Goal: Information Seeking & Learning: Find specific fact

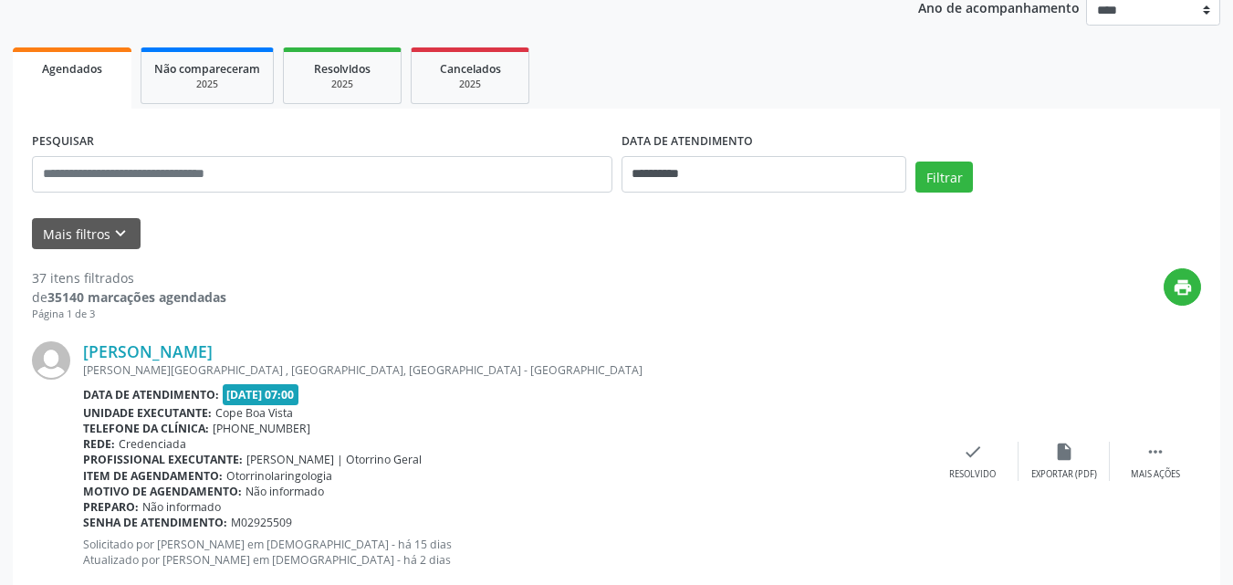
scroll to position [274, 0]
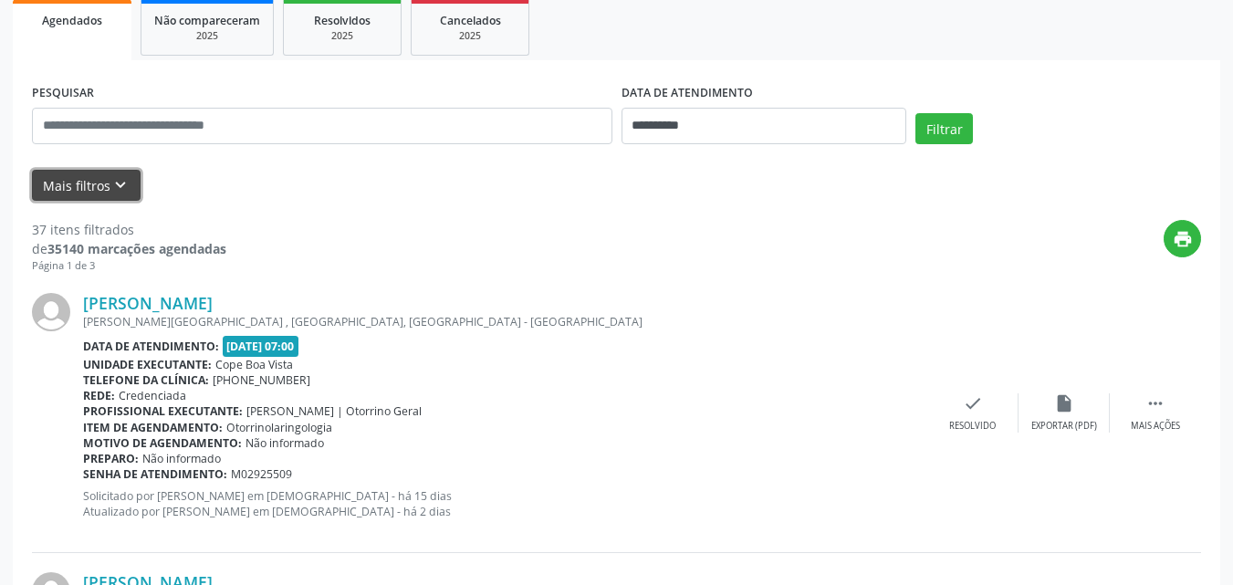
click at [88, 184] on button "Mais filtros keyboard_arrow_down" at bounding box center [86, 186] width 109 height 32
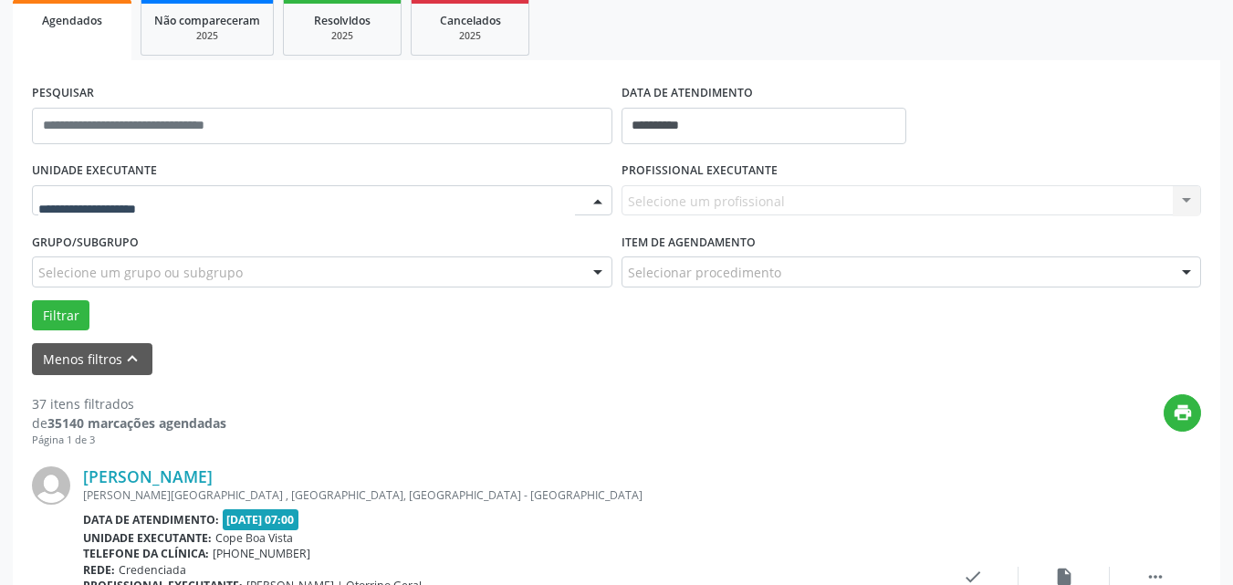
click at [204, 206] on div at bounding box center [322, 200] width 580 height 31
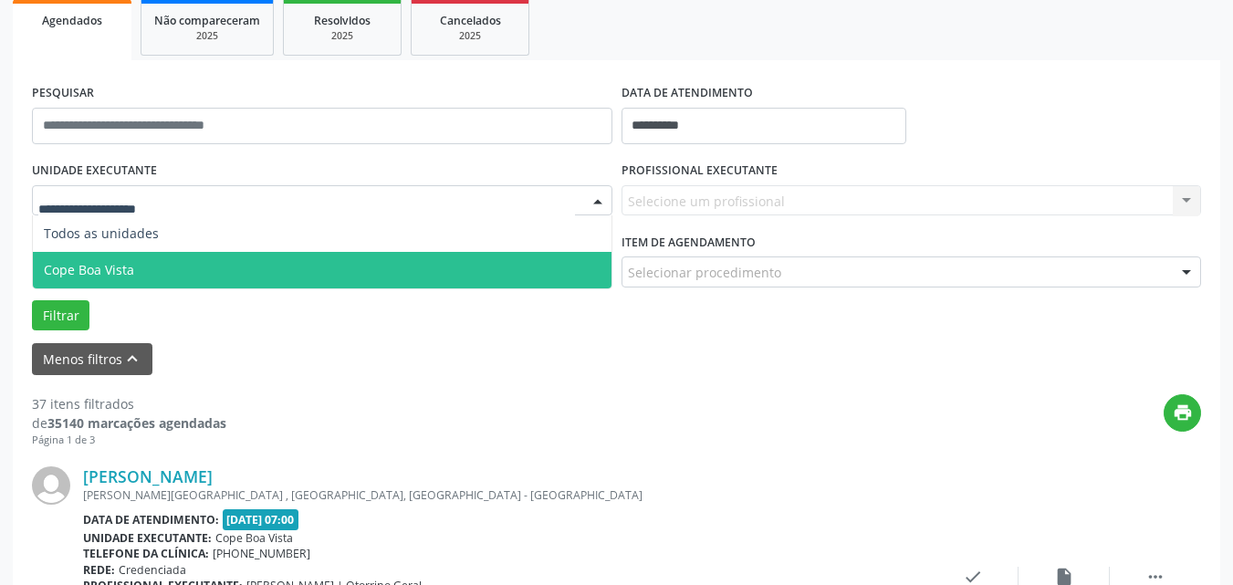
click at [169, 267] on span "Cope Boa Vista" at bounding box center [322, 270] width 579 height 37
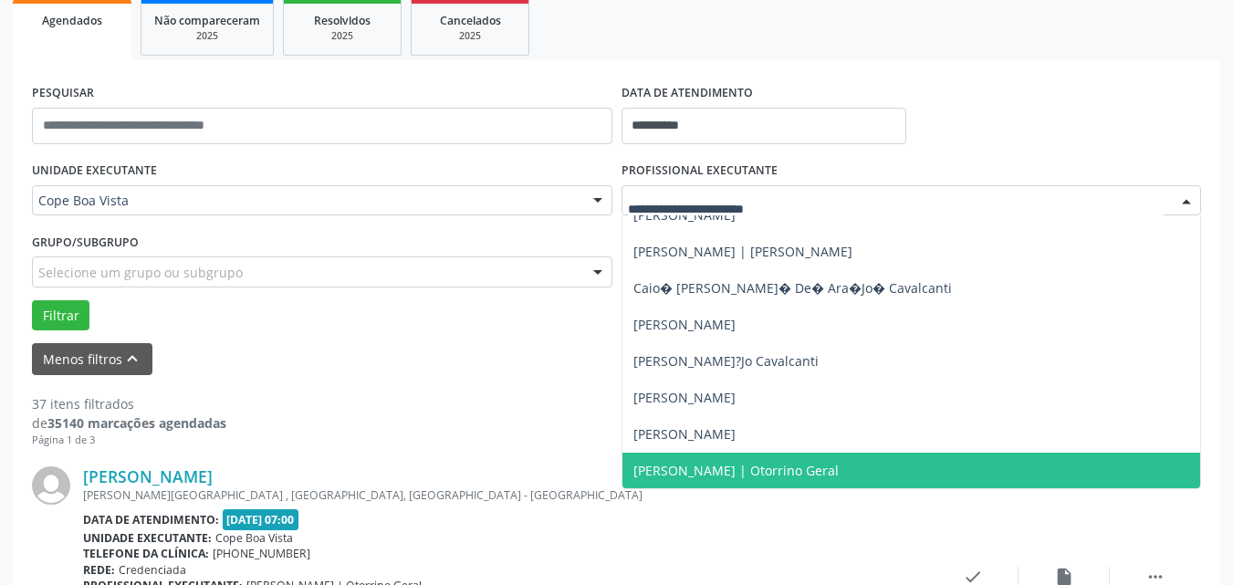
click at [733, 474] on span "[PERSON_NAME] | Otorrino Geral" at bounding box center [735, 470] width 205 height 17
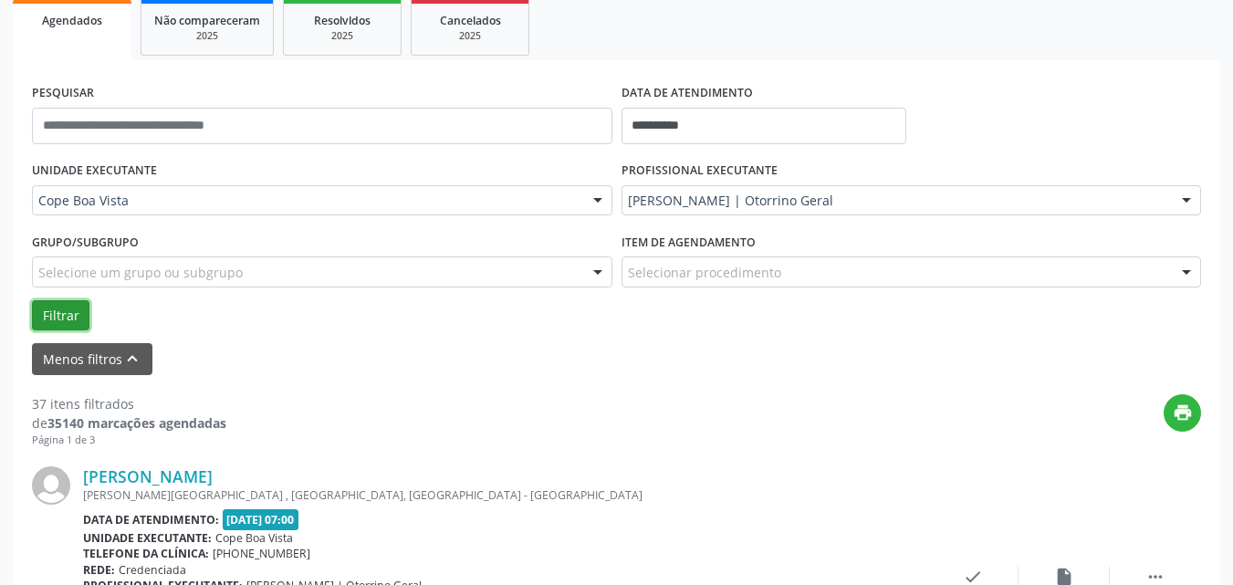
click at [60, 326] on button "Filtrar" at bounding box center [61, 315] width 58 height 31
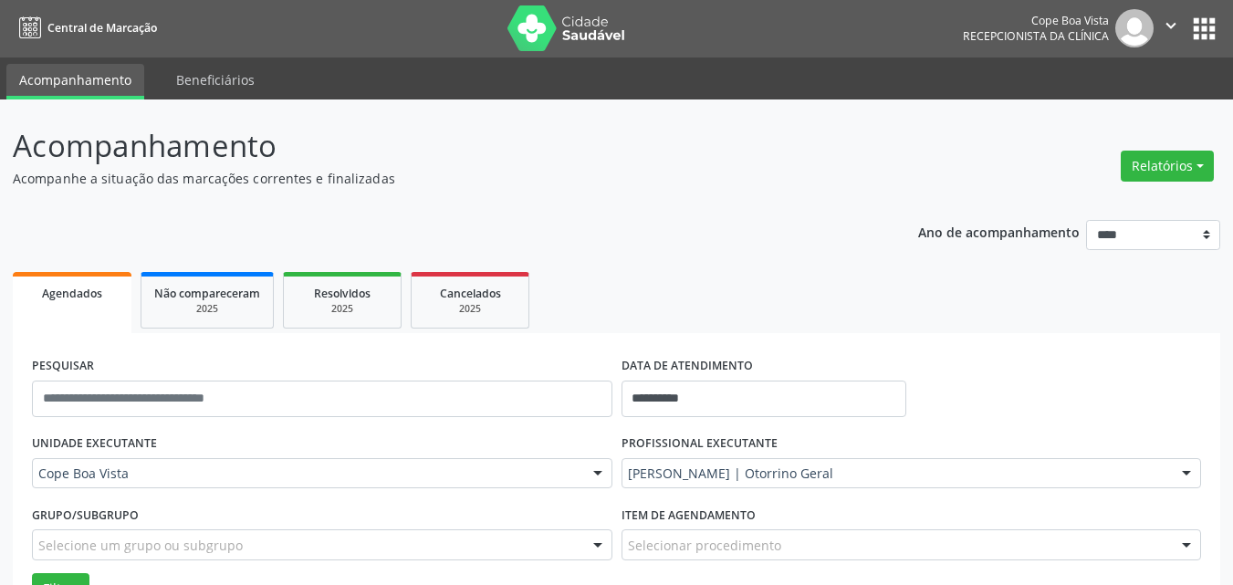
scroll to position [0, 0]
click at [1196, 170] on button "Relatórios" at bounding box center [1167, 167] width 93 height 31
click at [1087, 207] on link "Agendamentos" at bounding box center [1117, 206] width 196 height 26
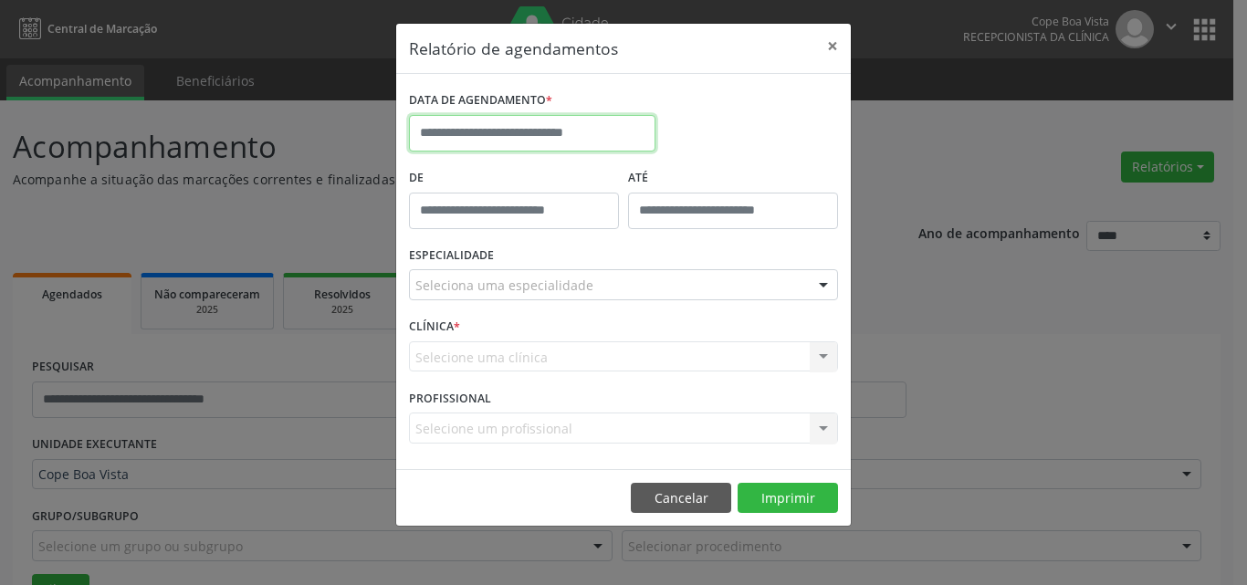
click at [621, 146] on input "text" at bounding box center [532, 133] width 246 height 37
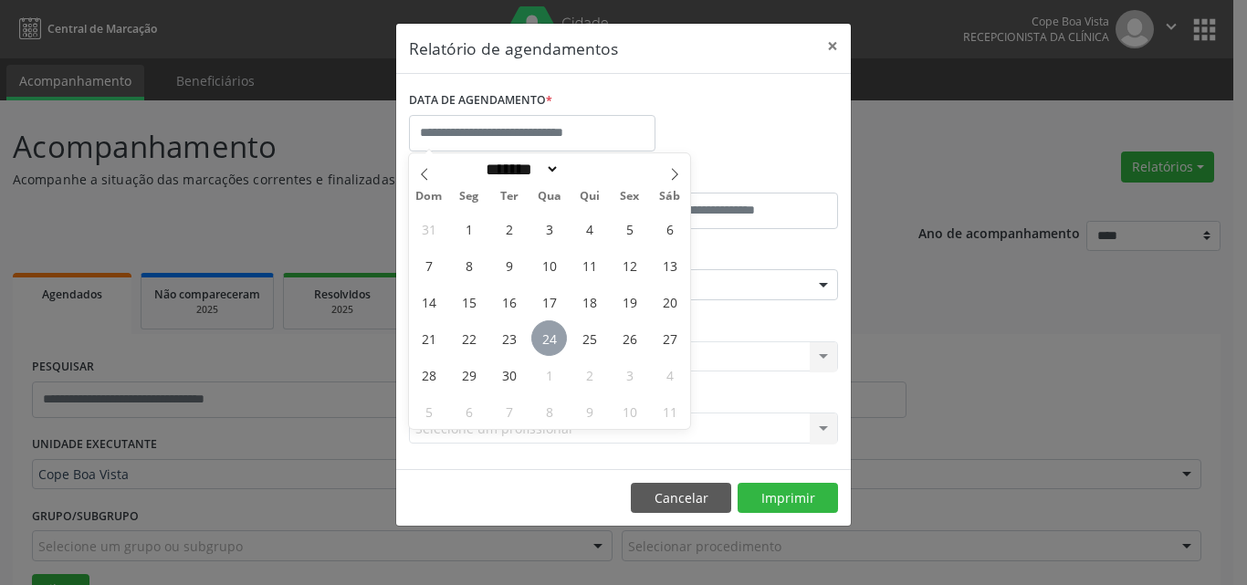
click at [557, 344] on span "24" at bounding box center [549, 338] width 36 height 36
type input "**********"
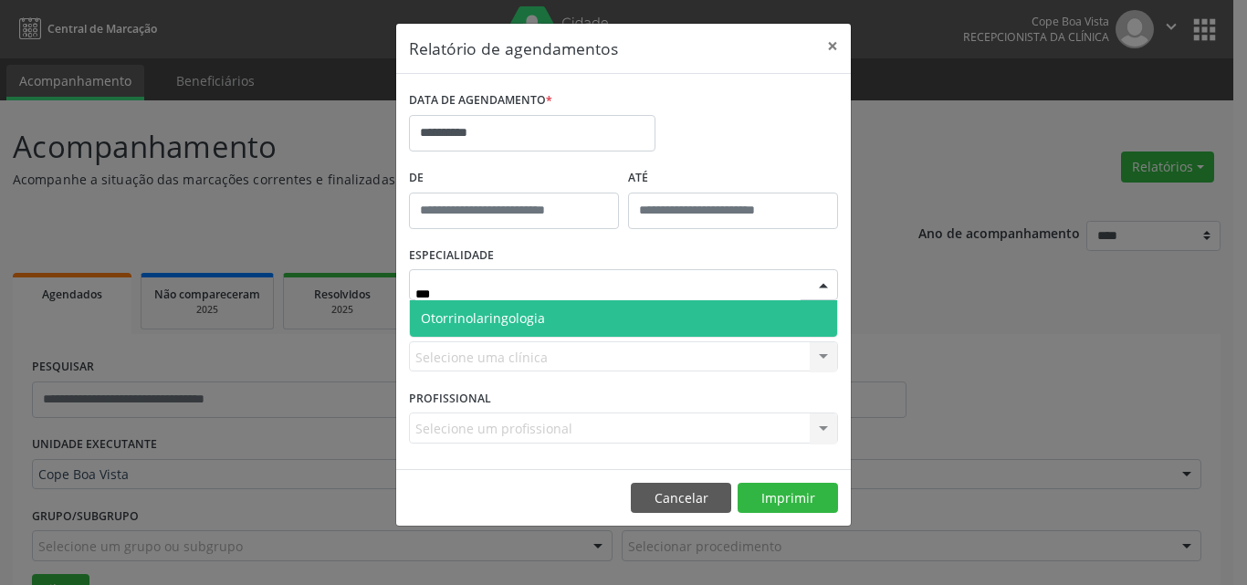
click at [559, 330] on span "Otorrinolaringologia" at bounding box center [623, 318] width 427 height 37
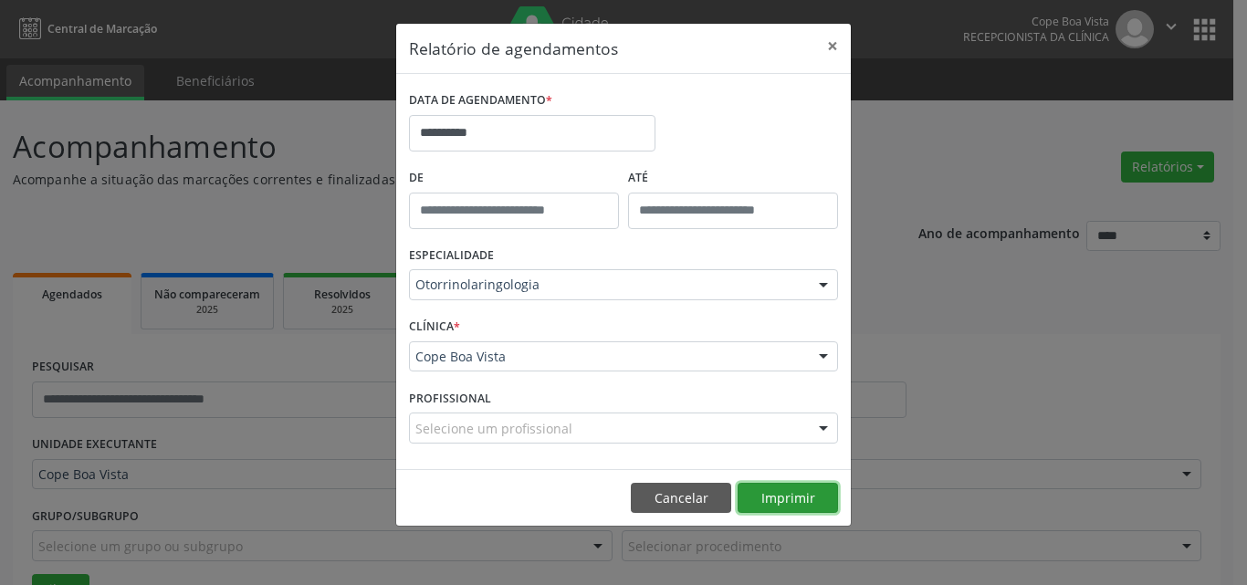
click at [789, 503] on button "Imprimir" at bounding box center [787, 498] width 100 height 31
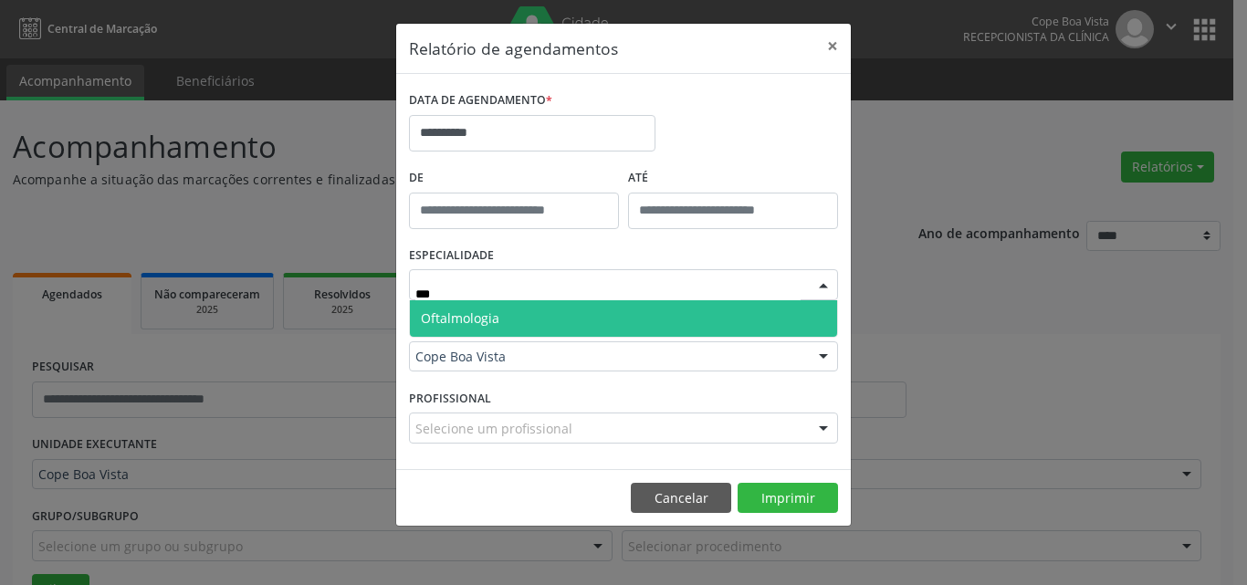
type input "****"
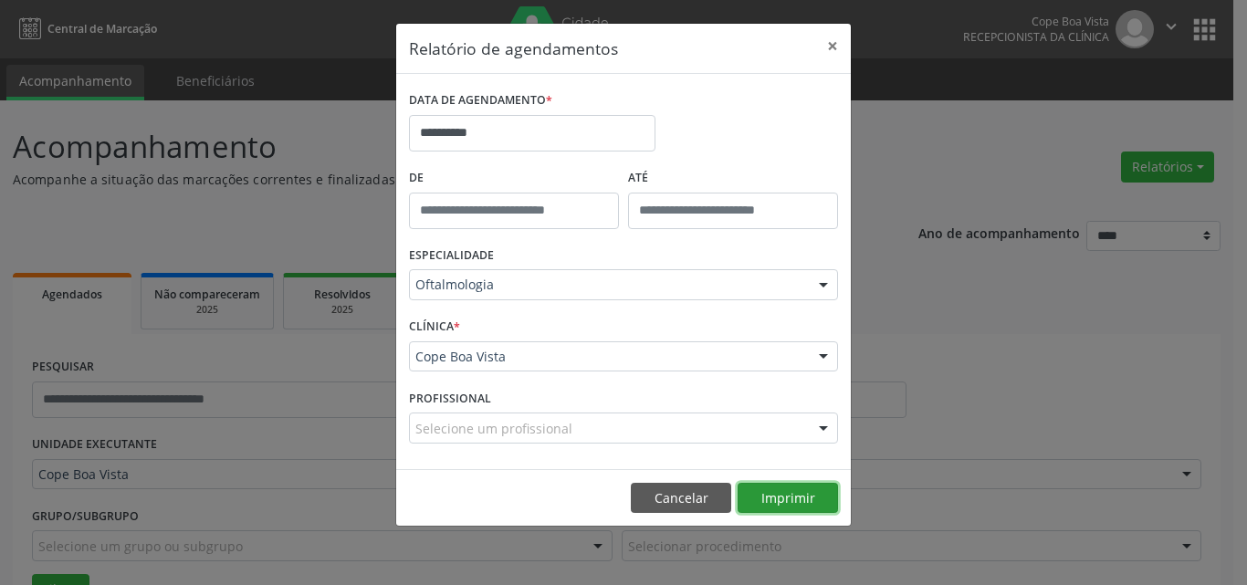
click at [820, 498] on button "Imprimir" at bounding box center [787, 498] width 100 height 31
click at [661, 507] on button "Cancelar" at bounding box center [681, 498] width 100 height 31
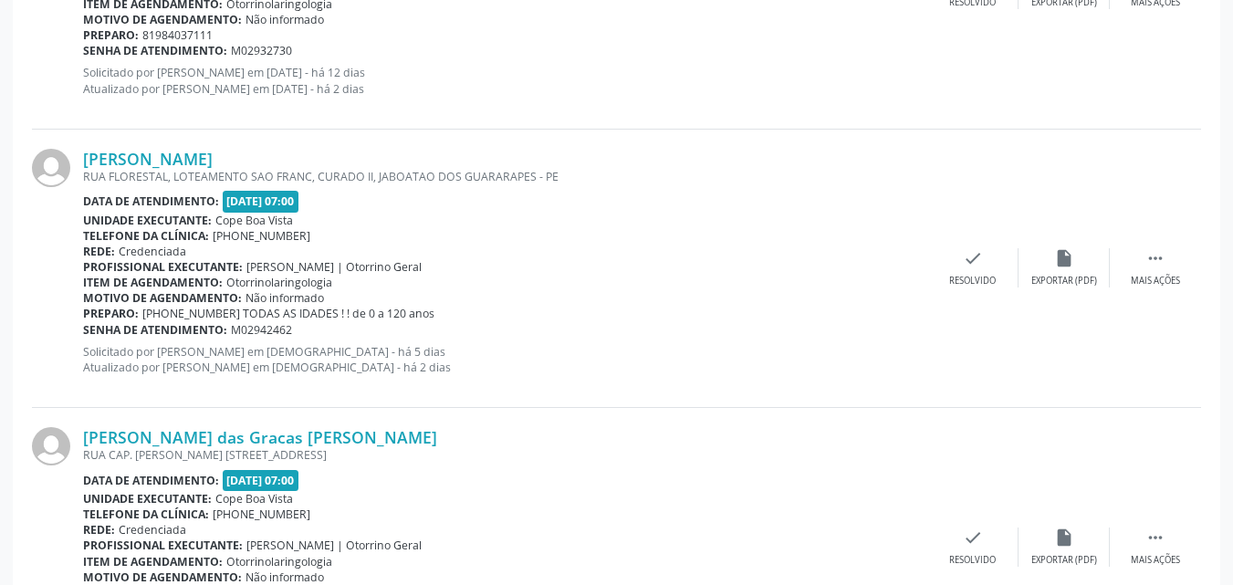
scroll to position [2829, 0]
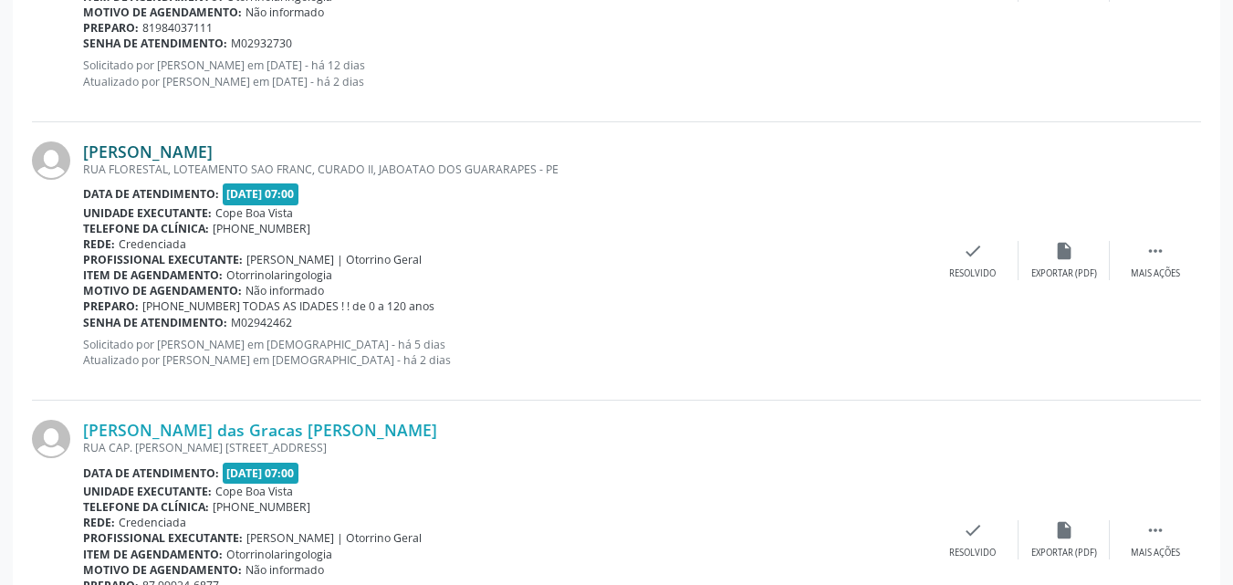
click at [213, 149] on link "[PERSON_NAME]" at bounding box center [148, 151] width 130 height 20
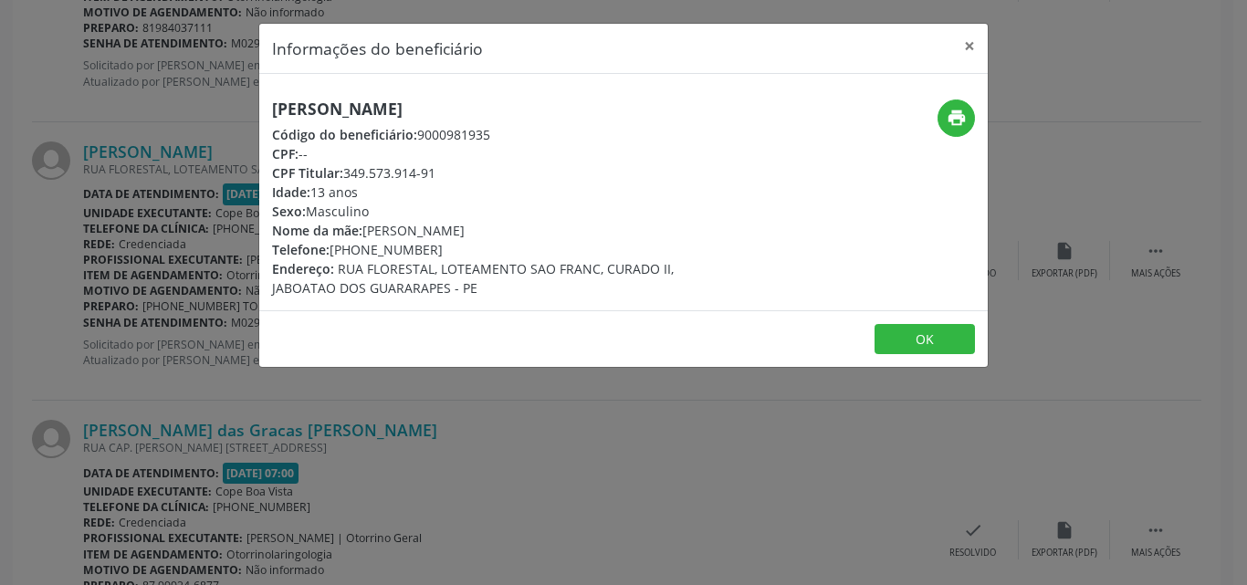
copy div "349.573.914-91"
drag, startPoint x: 346, startPoint y: 167, endPoint x: 436, endPoint y: 162, distance: 90.5
click at [436, 163] on div "CPF Titular: 349.573.914-91" at bounding box center [502, 172] width 460 height 19
copy div "349.573.914-91"
click at [199, 341] on div "Informações do beneficiário × [PERSON_NAME] Código do beneficiário: 9000981935 …" at bounding box center [623, 292] width 1247 height 585
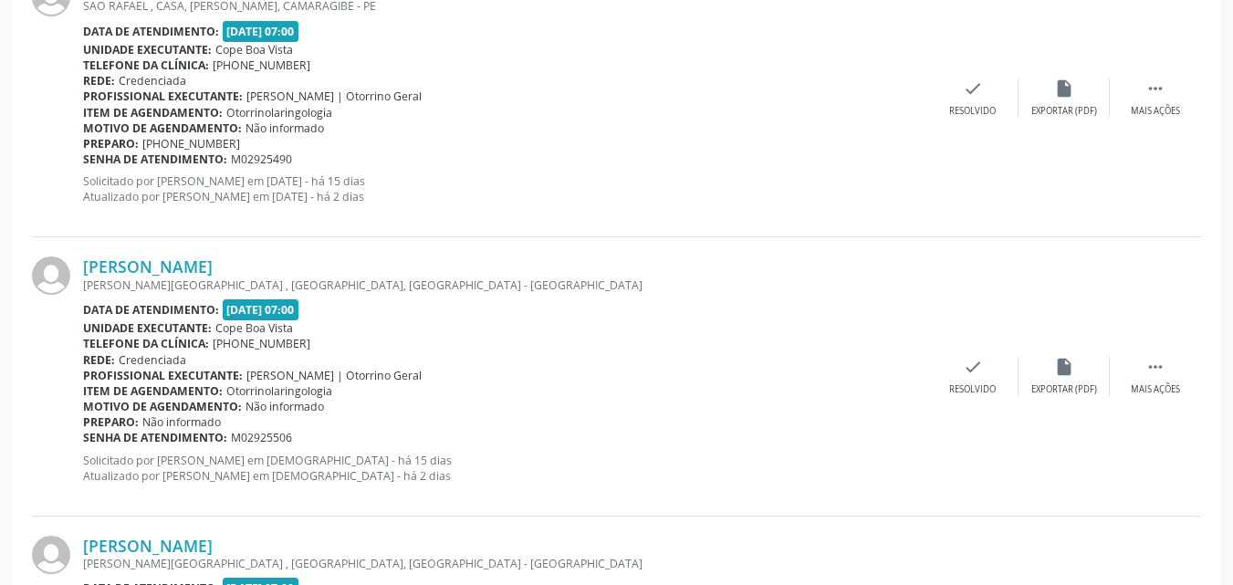
scroll to position [1825, 0]
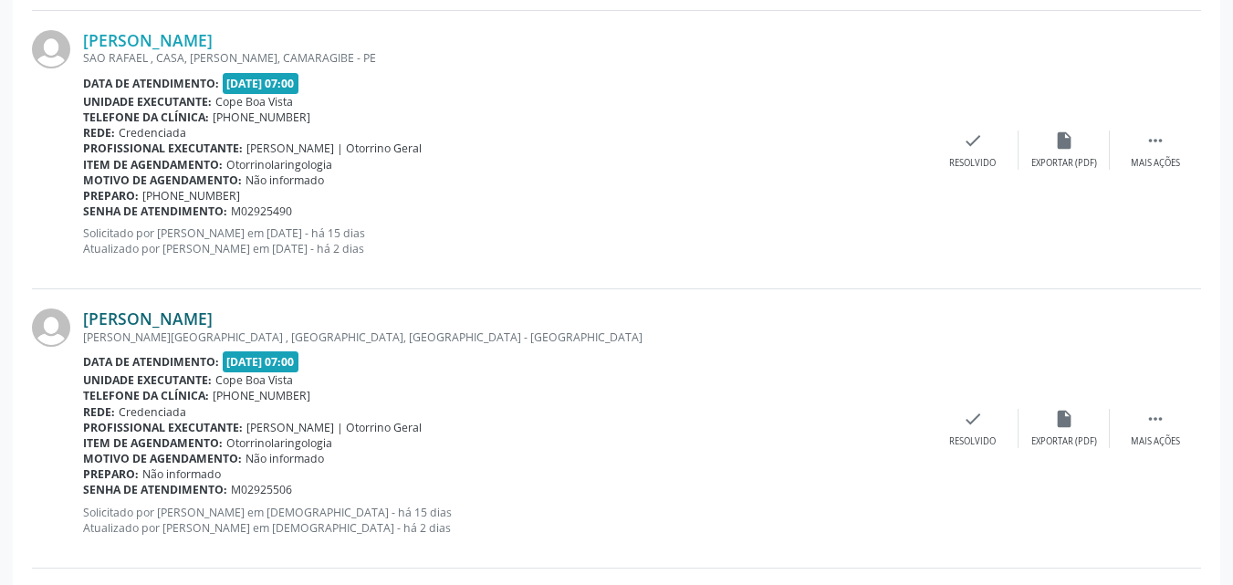
click at [206, 322] on link "[PERSON_NAME]" at bounding box center [148, 318] width 130 height 20
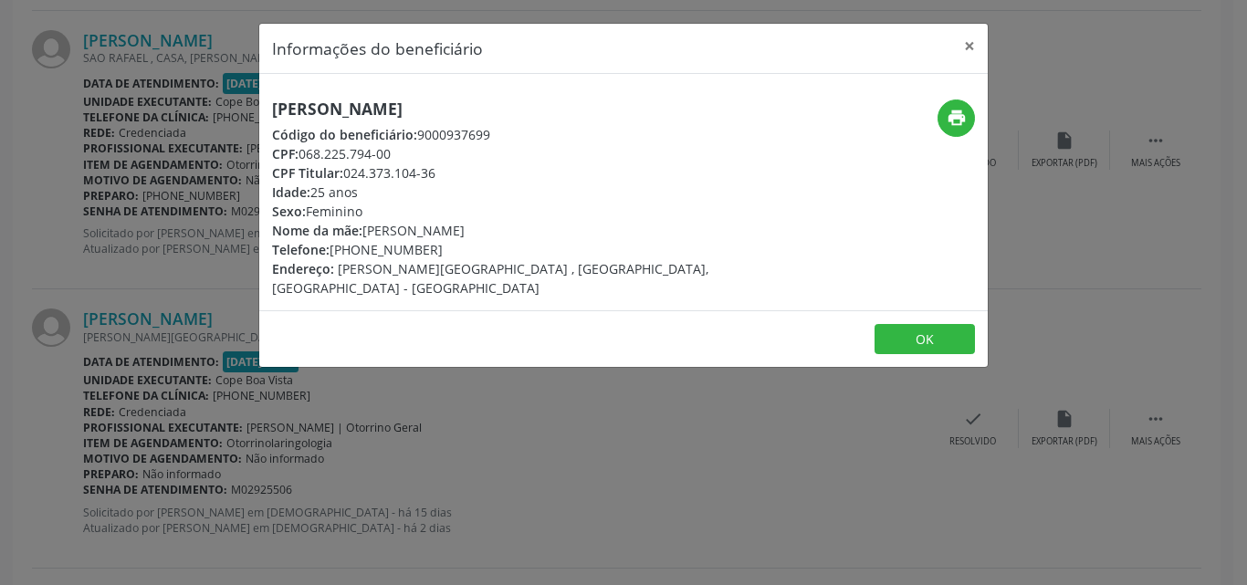
click at [433, 110] on h5 "[PERSON_NAME]" at bounding box center [502, 108] width 460 height 19
copy div "[PERSON_NAME]"
click at [340, 252] on div "Telefone: [PHONE_NUMBER]" at bounding box center [502, 249] width 460 height 19
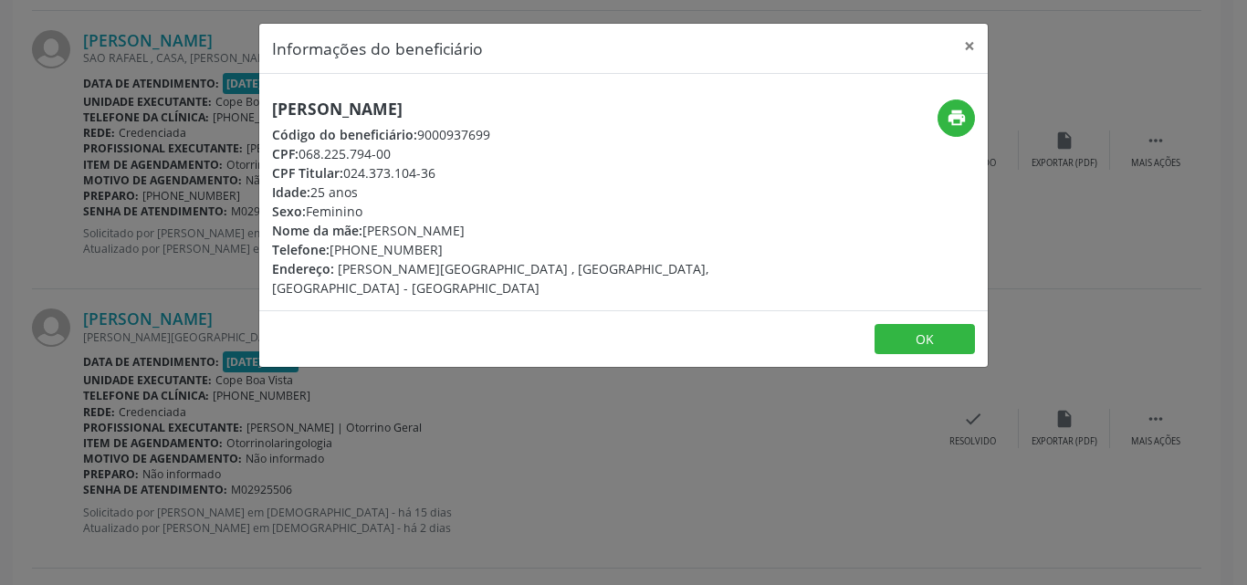
drag, startPoint x: 337, startPoint y: 249, endPoint x: 453, endPoint y: 255, distance: 116.0
click at [450, 256] on div "Telefone: [PHONE_NUMBER]" at bounding box center [502, 249] width 460 height 19
copy div "81) 99895-4964"
drag, startPoint x: 299, startPoint y: 159, endPoint x: 400, endPoint y: 146, distance: 101.2
click at [400, 146] on div "CPF: 068.225.794-00" at bounding box center [502, 153] width 460 height 19
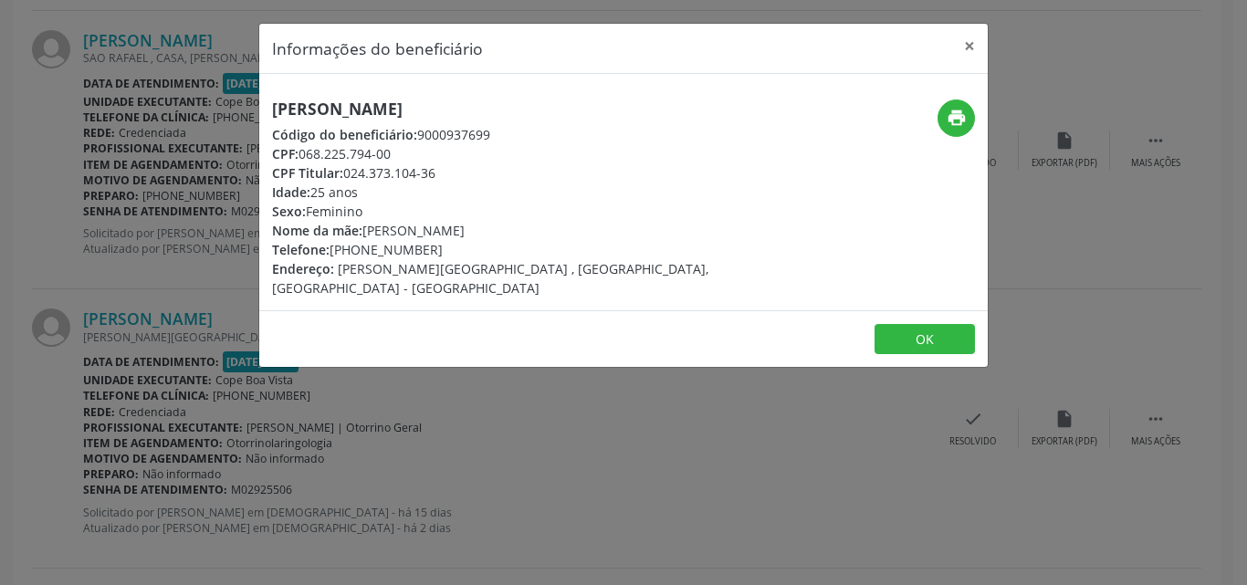
copy div "068.225.794-00"
click at [934, 344] on button "OK" at bounding box center [924, 339] width 100 height 31
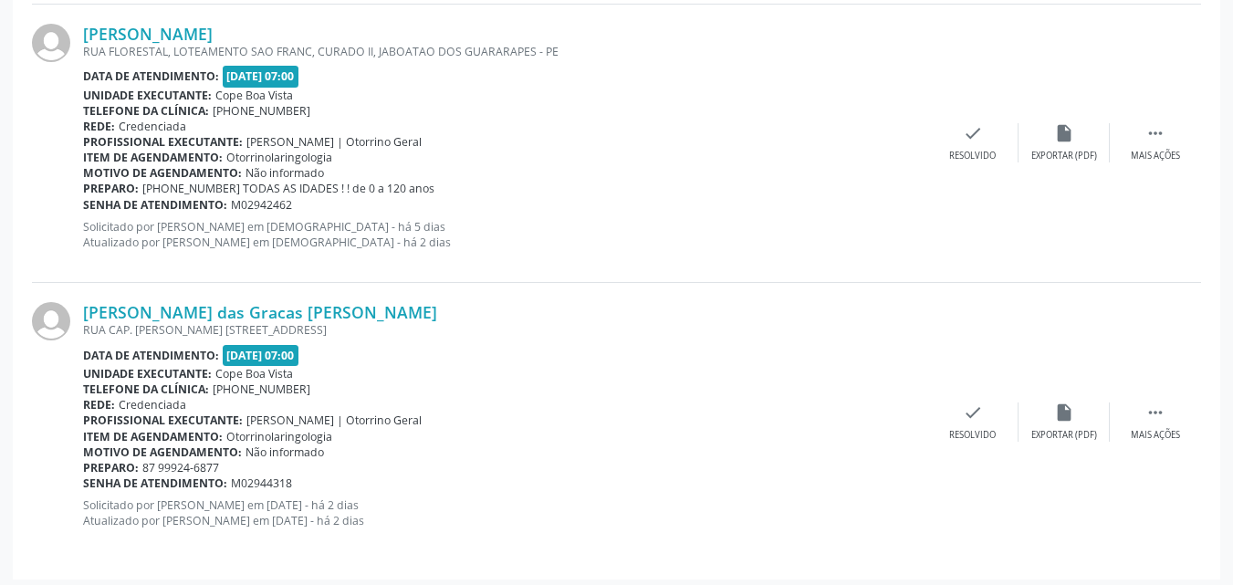
scroll to position [2954, 0]
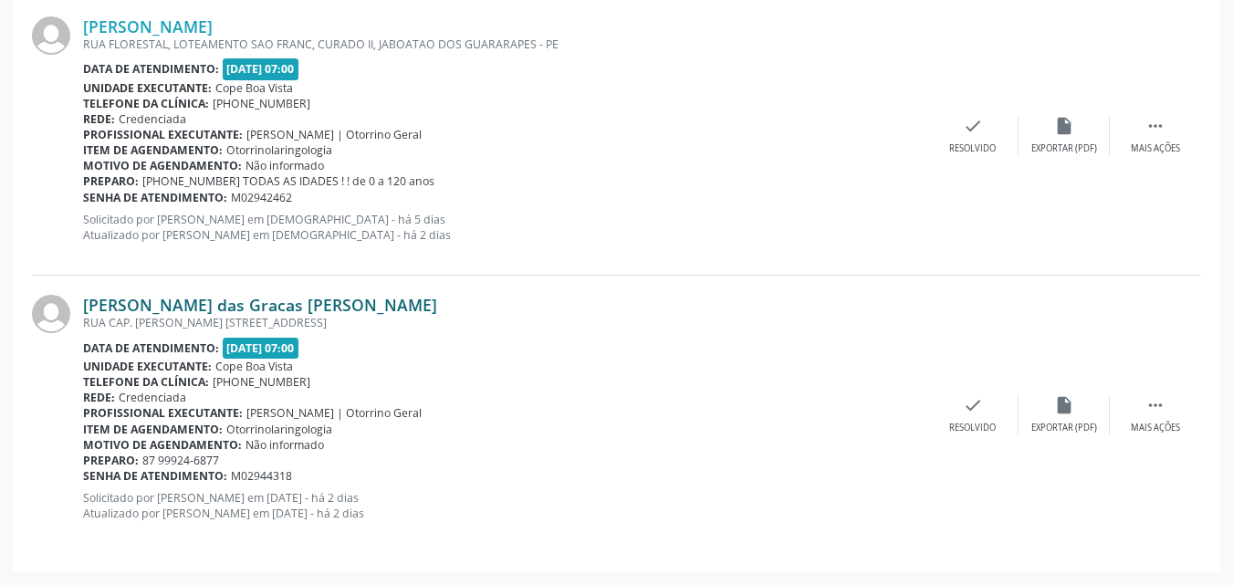
click at [189, 298] on link "[PERSON_NAME] das Gracas [PERSON_NAME]" at bounding box center [260, 305] width 354 height 20
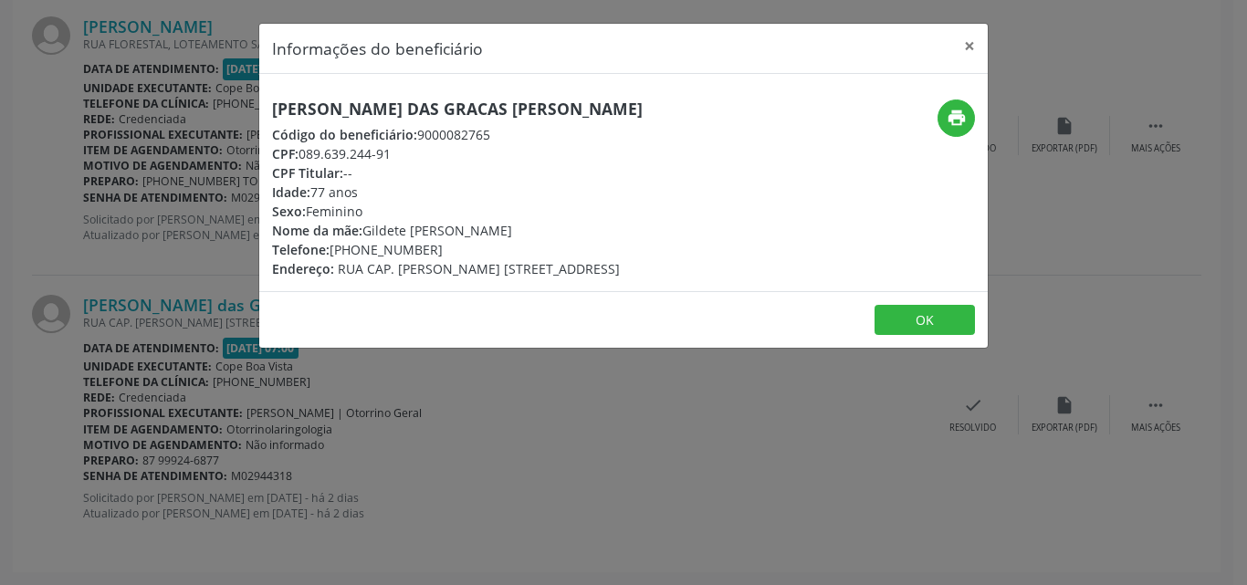
click at [364, 121] on div "[PERSON_NAME] das Gracas [PERSON_NAME] Código do beneficiário: 9000082765 CPF: …" at bounding box center [457, 188] width 371 height 179
click at [377, 107] on h5 "[PERSON_NAME] das Gracas [PERSON_NAME]" at bounding box center [457, 108] width 371 height 19
click at [377, 109] on h5 "[PERSON_NAME] das Gracas [PERSON_NAME]" at bounding box center [457, 108] width 371 height 19
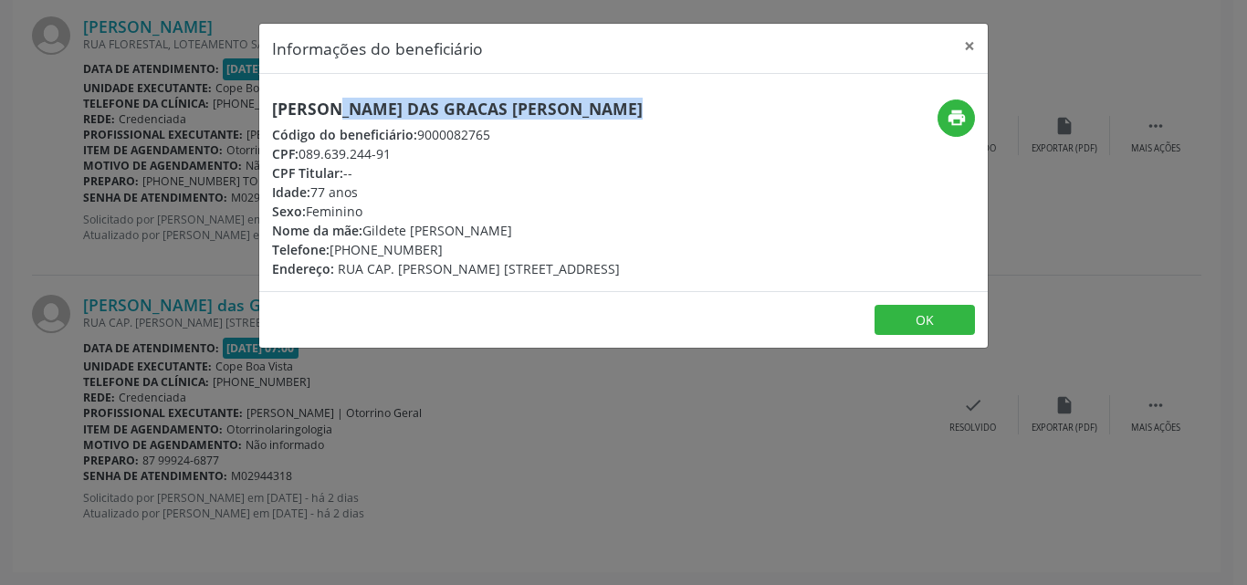
click at [377, 110] on h5 "[PERSON_NAME] das Gracas [PERSON_NAME]" at bounding box center [457, 108] width 371 height 19
copy div "[PERSON_NAME] das Gracas [PERSON_NAME]"
copy div "87) 99924-6877"
drag, startPoint x: 335, startPoint y: 254, endPoint x: 433, endPoint y: 255, distance: 97.7
click at [433, 255] on div "Telefone: [PHONE_NUMBER]" at bounding box center [457, 249] width 371 height 19
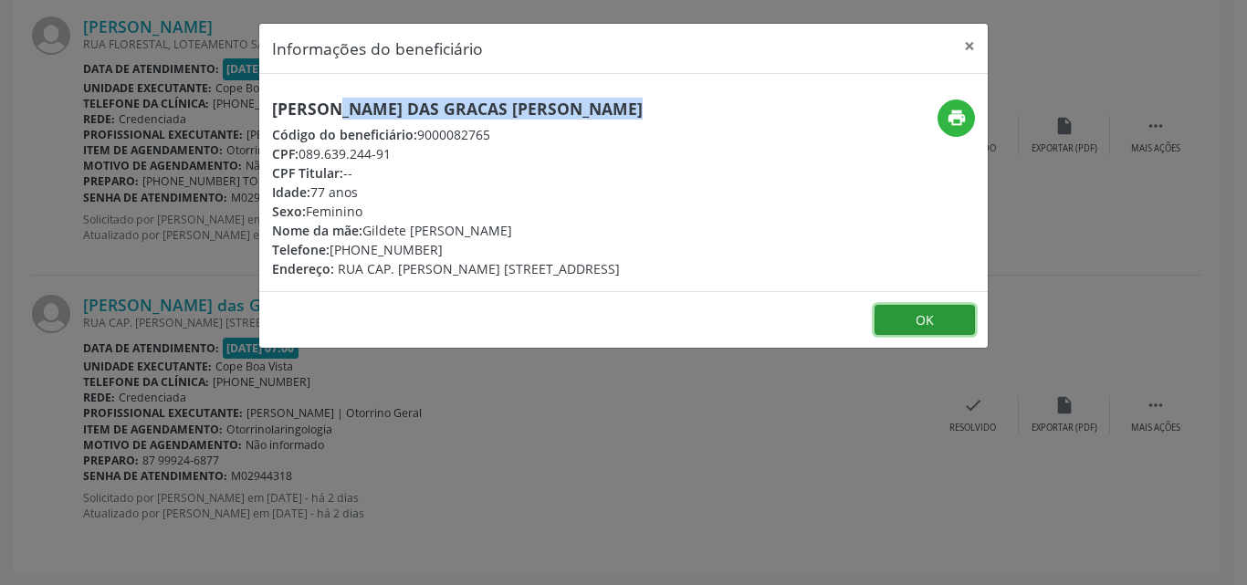
click at [930, 318] on button "OK" at bounding box center [924, 320] width 100 height 31
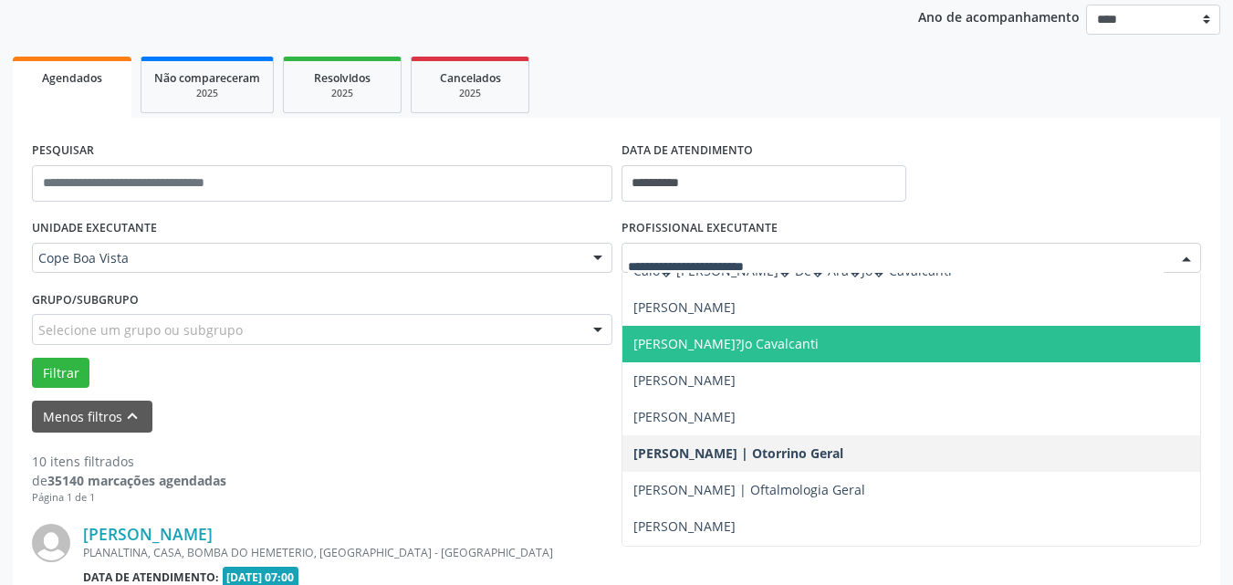
scroll to position [456, 0]
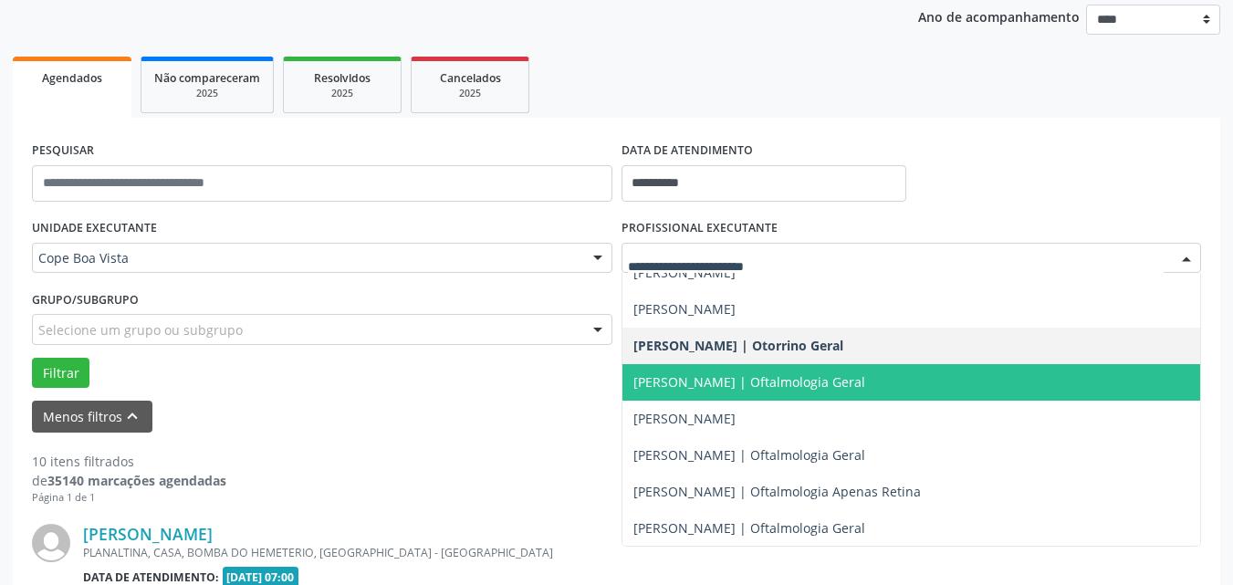
click at [686, 382] on span "[PERSON_NAME] | Oftalmologia Geral" at bounding box center [749, 381] width 232 height 17
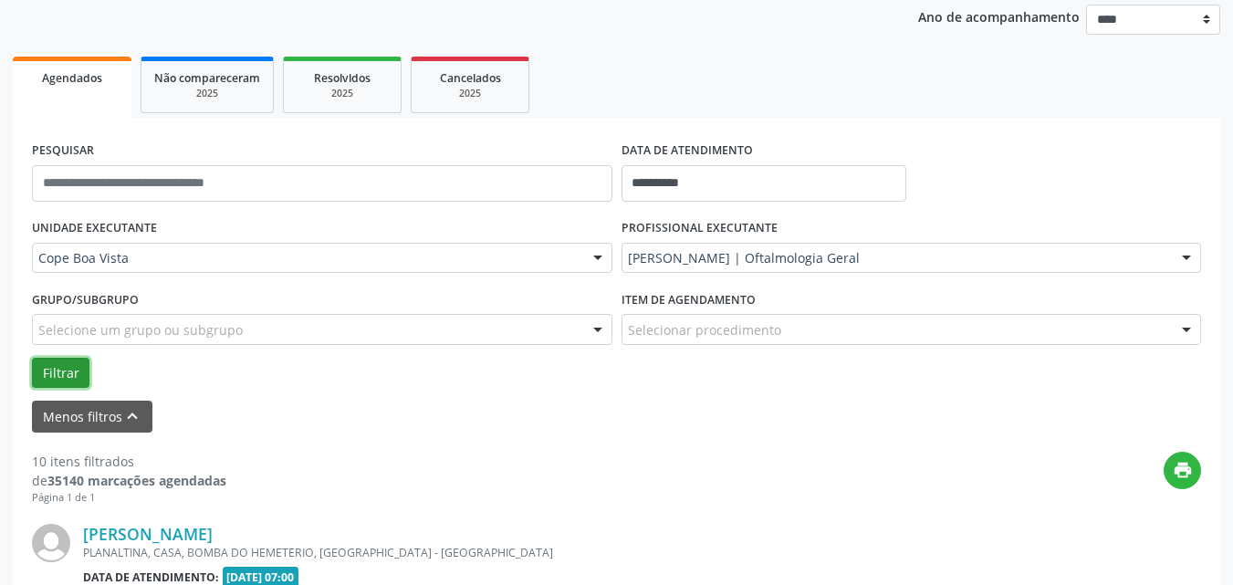
click at [46, 364] on button "Filtrar" at bounding box center [61, 373] width 58 height 31
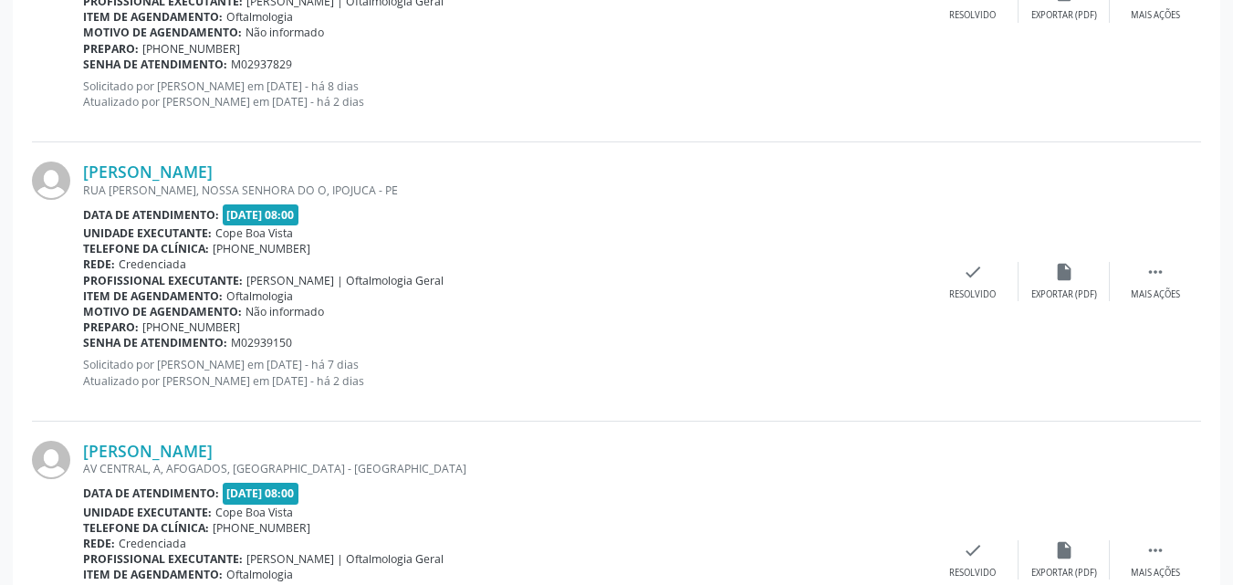
scroll to position [2589, 0]
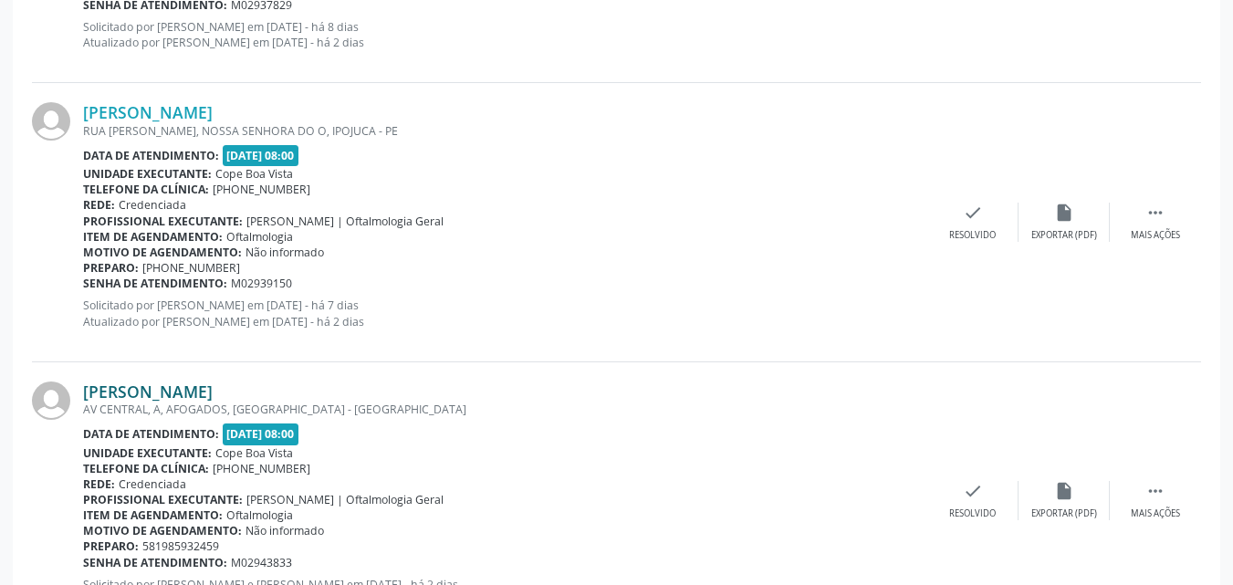
click at [199, 382] on link "[PERSON_NAME]" at bounding box center [148, 392] width 130 height 20
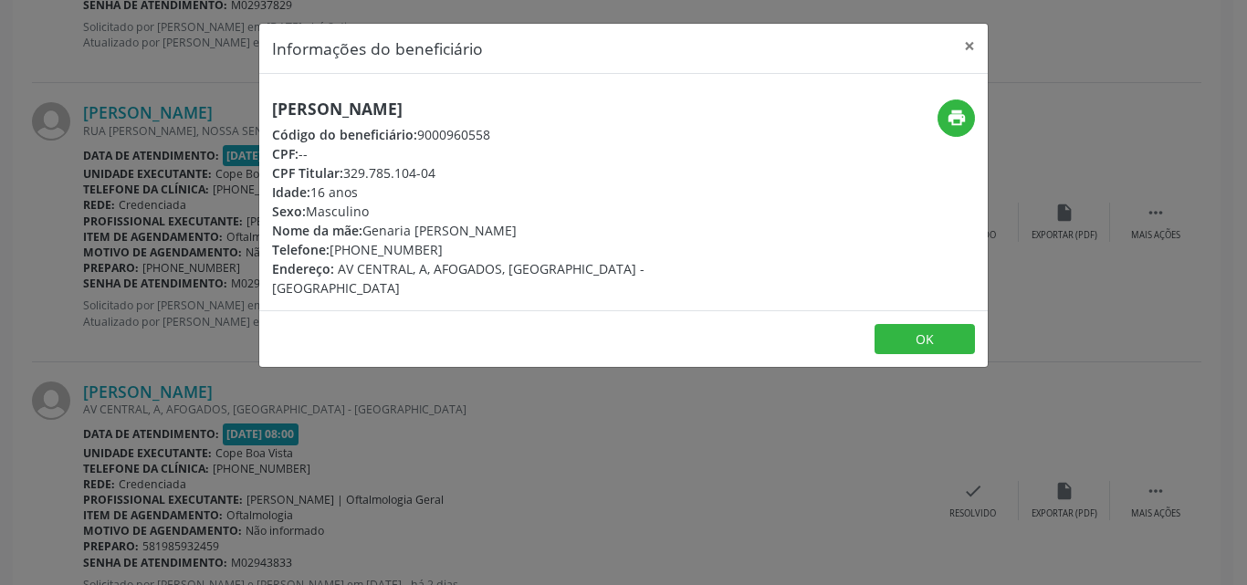
drag, startPoint x: 349, startPoint y: 176, endPoint x: 442, endPoint y: 178, distance: 93.1
click at [442, 178] on div "CPF Titular: 329.785.104-04" at bounding box center [502, 172] width 460 height 19
copy div "329.785.104-04"
click at [187, 383] on div "Informações do beneficiário × [PERSON_NAME] Código do beneficiário: 9000960558 …" at bounding box center [623, 292] width 1247 height 585
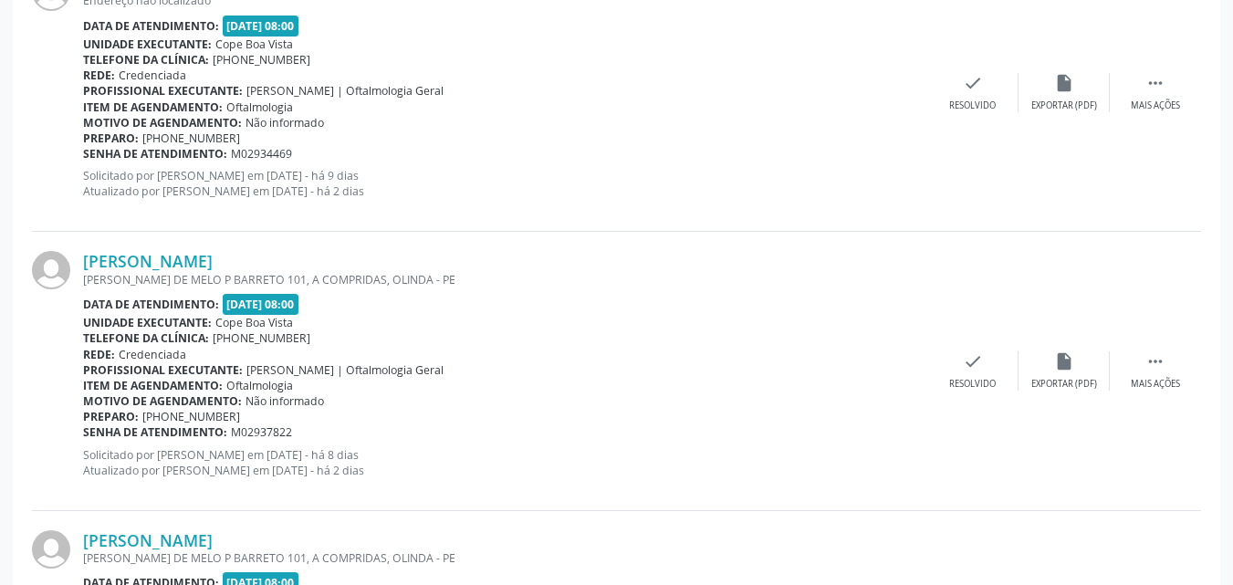
scroll to position [1869, 0]
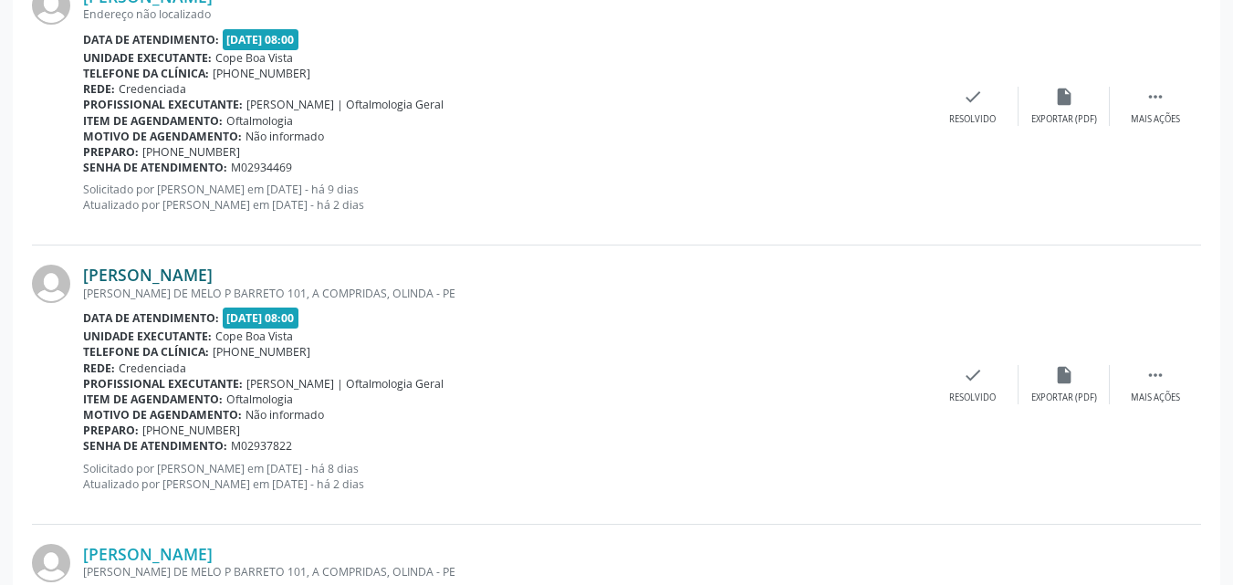
click at [184, 276] on link "[PERSON_NAME]" at bounding box center [148, 275] width 130 height 20
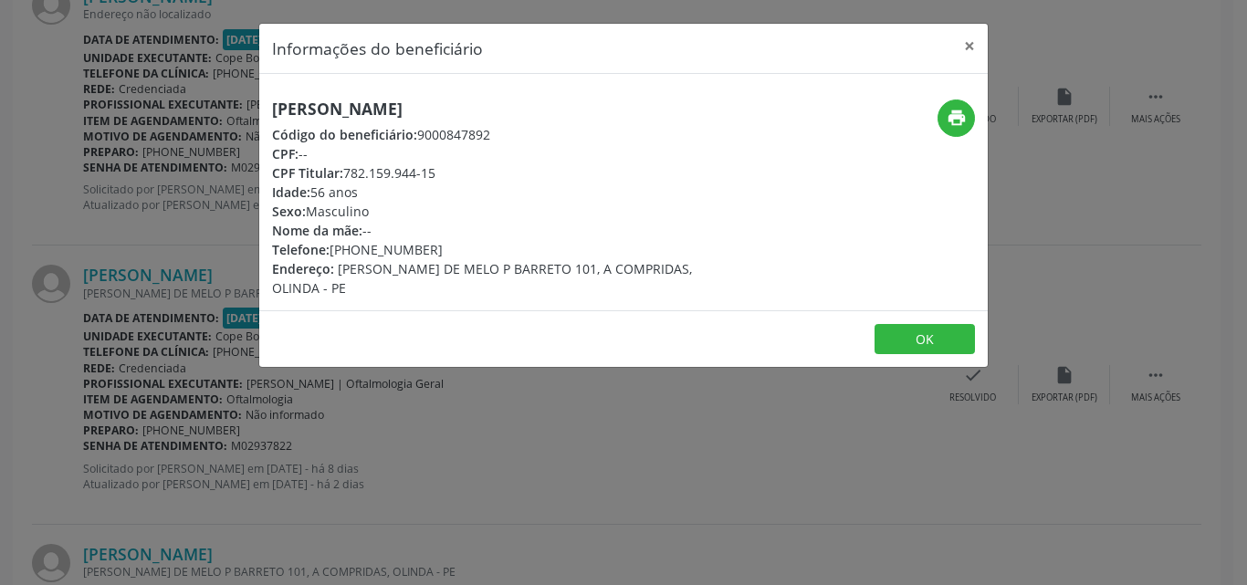
drag, startPoint x: 346, startPoint y: 173, endPoint x: 460, endPoint y: 166, distance: 114.3
click at [460, 167] on div "CPF Titular: 782.159.944-15" at bounding box center [502, 172] width 460 height 19
copy div "782.159.944-15"
click at [387, 455] on div "Informações do beneficiário × [PERSON_NAME] Código do beneficiário: 9000847892 …" at bounding box center [623, 292] width 1247 height 585
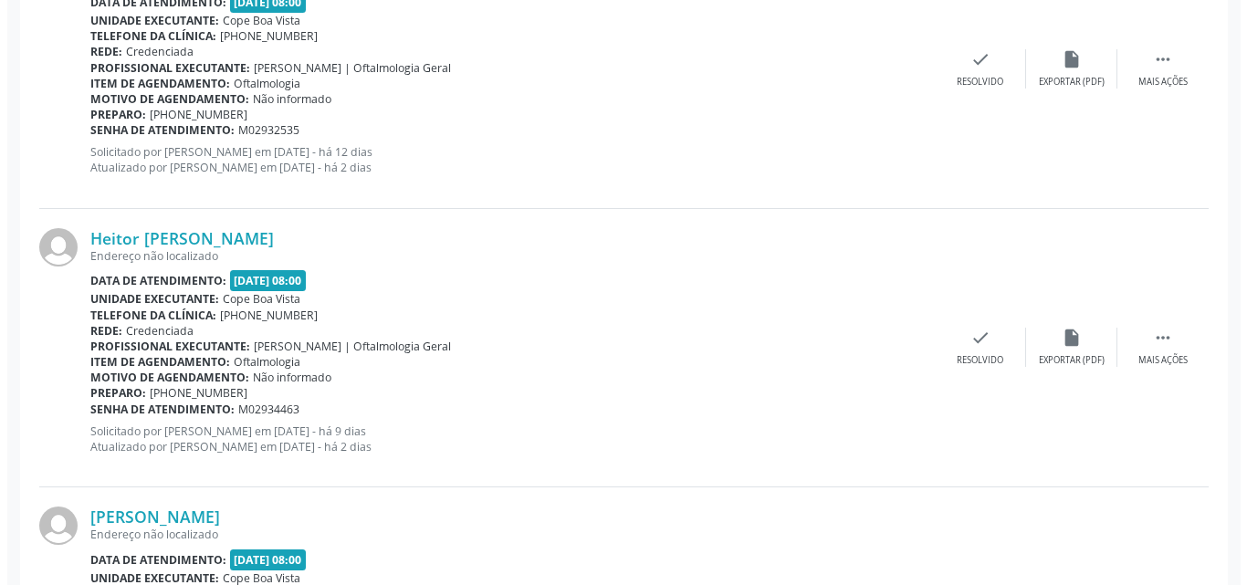
scroll to position [1322, 0]
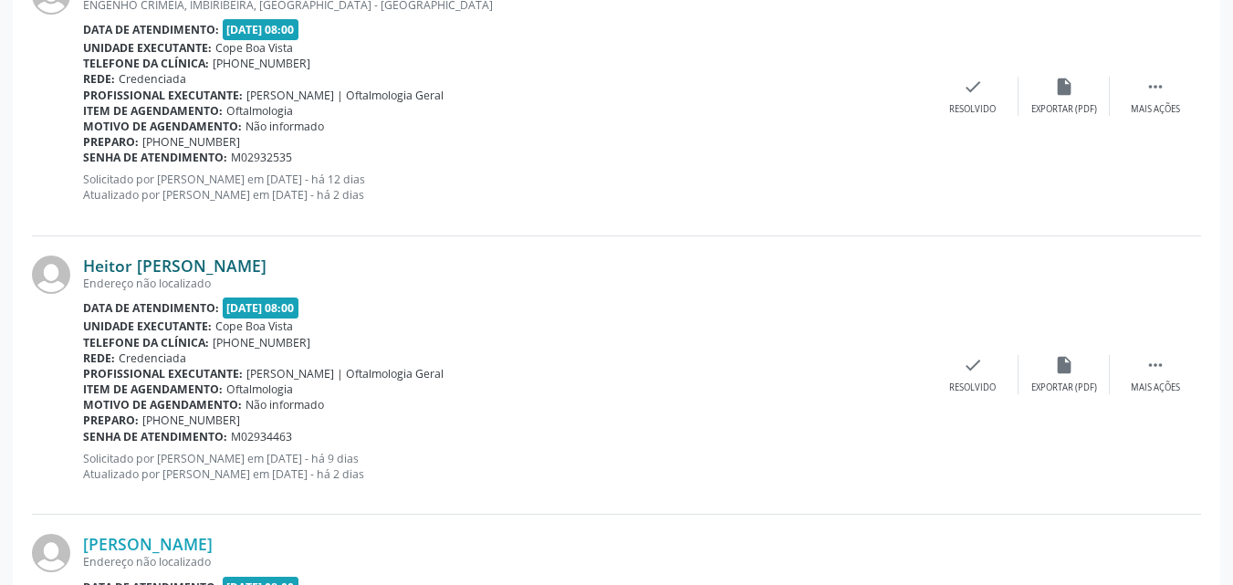
click at [201, 266] on link "Heitor [PERSON_NAME]" at bounding box center [174, 266] width 183 height 20
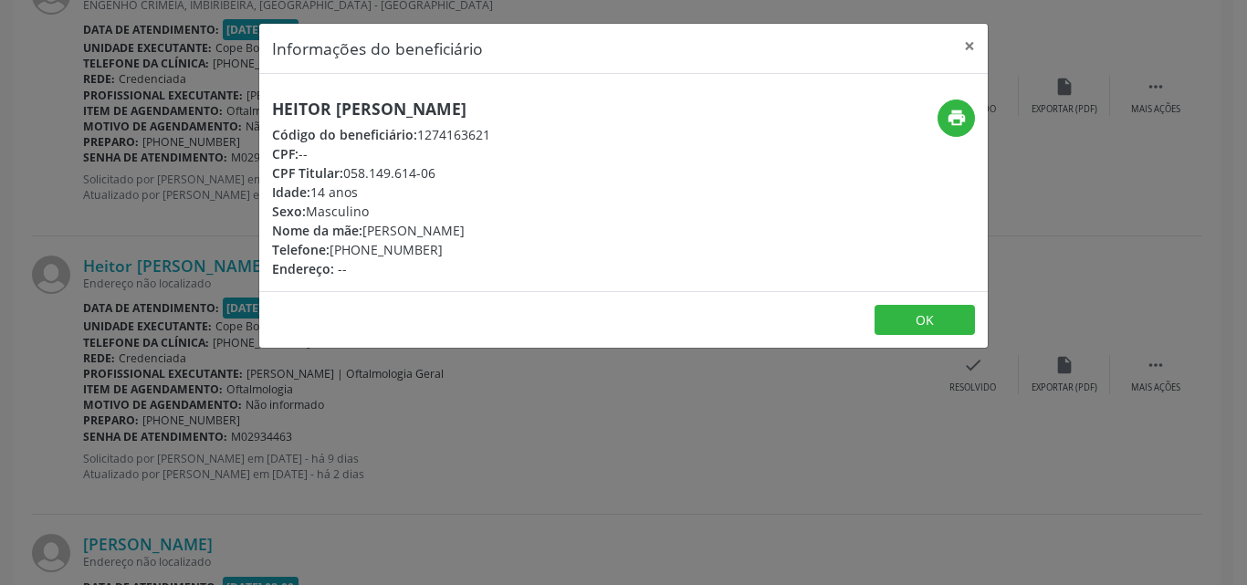
click at [430, 113] on h5 "Heitor [PERSON_NAME]" at bounding box center [381, 108] width 218 height 19
drag, startPoint x: 344, startPoint y: 180, endPoint x: 459, endPoint y: 168, distance: 115.6
click at [452, 168] on div "CPF Titular: 058.149.614-06" at bounding box center [381, 172] width 218 height 19
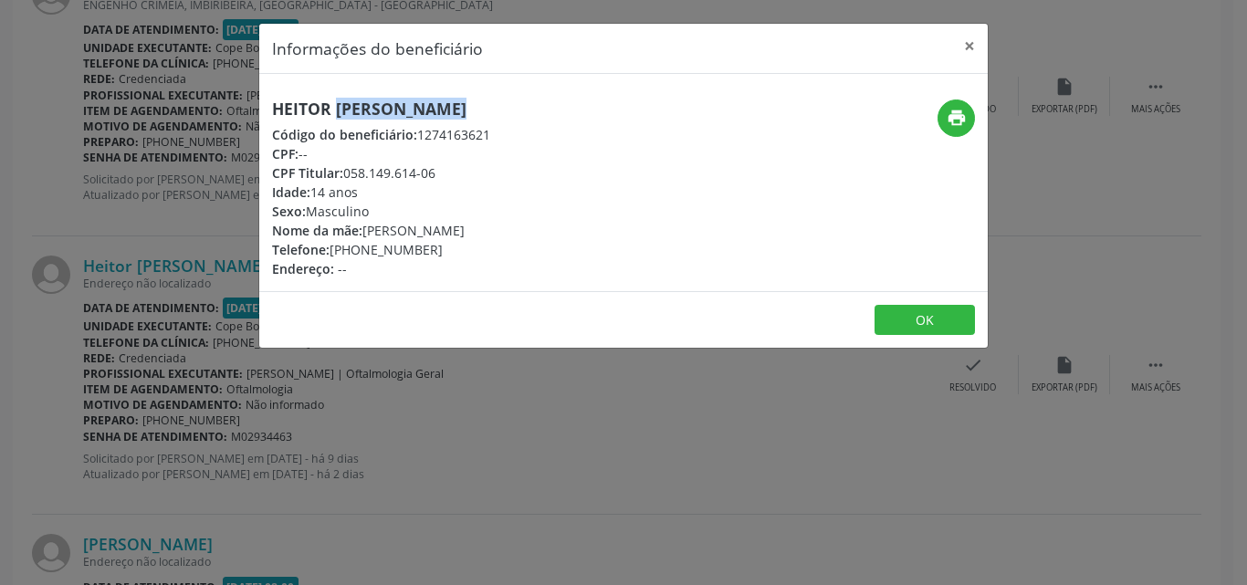
copy div "058.149.614-06"
